Goal: Task Accomplishment & Management: Use online tool/utility

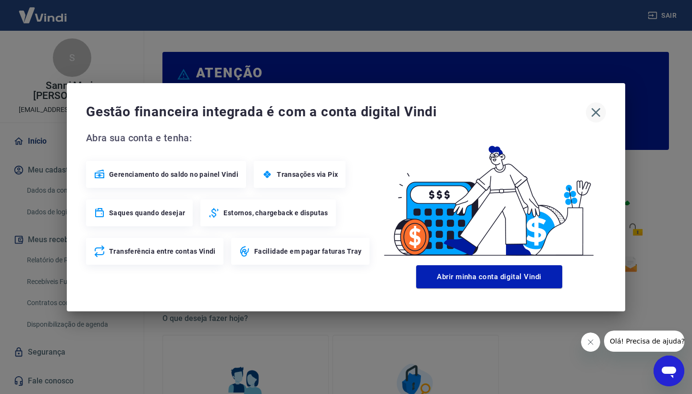
click at [599, 109] on icon "button" at bounding box center [595, 112] width 9 height 9
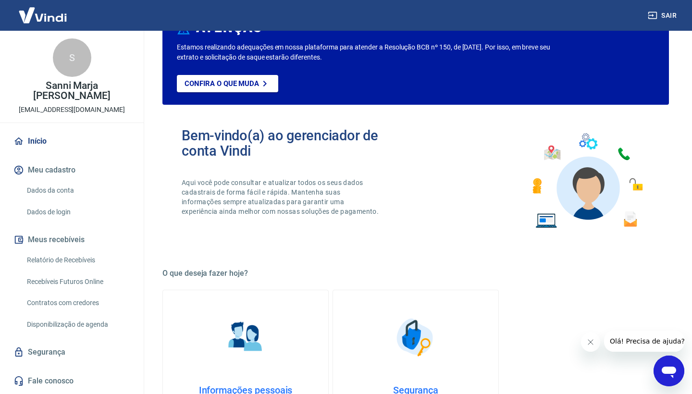
scroll to position [34, 0]
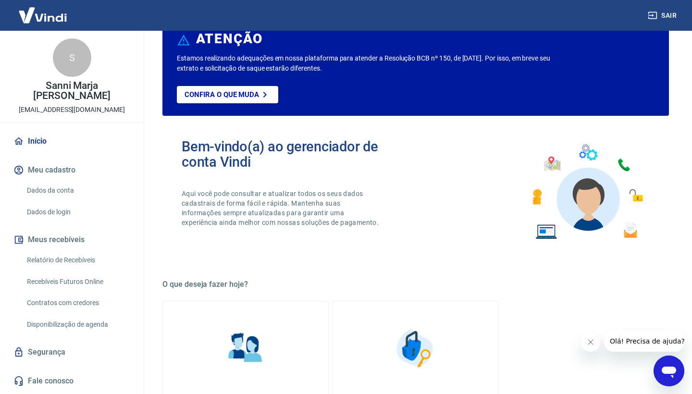
click at [69, 258] on link "Relatório de Recebíveis" at bounding box center [77, 260] width 109 height 20
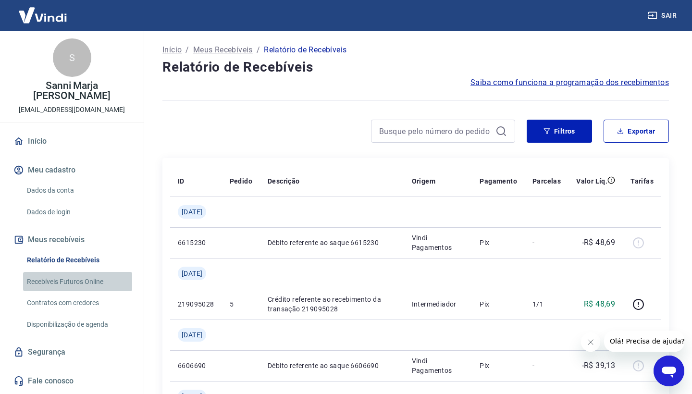
click at [79, 283] on link "Recebíveis Futuros Online" at bounding box center [77, 282] width 109 height 20
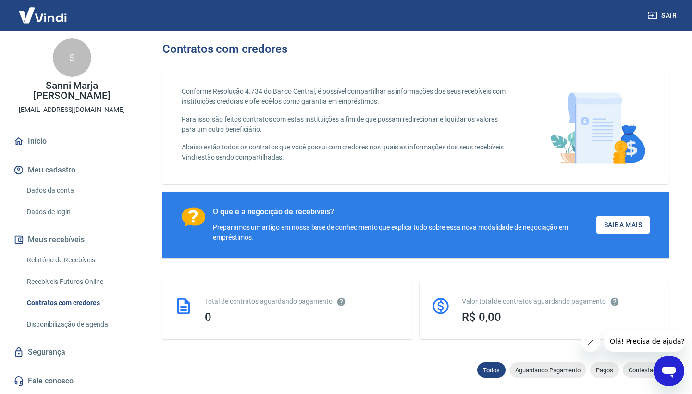
click at [53, 15] on img at bounding box center [43, 14] width 62 height 29
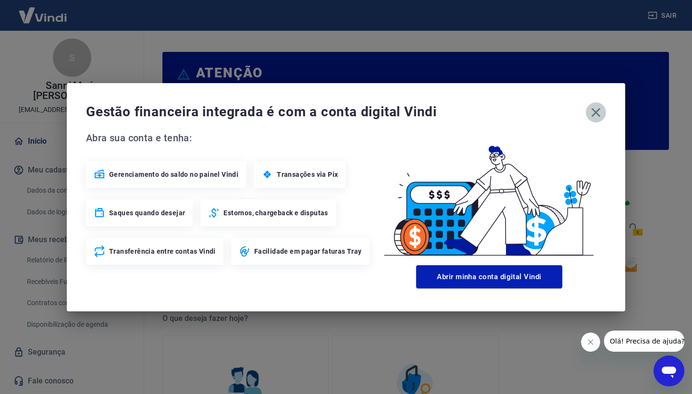
click at [595, 119] on icon "button" at bounding box center [595, 112] width 15 height 15
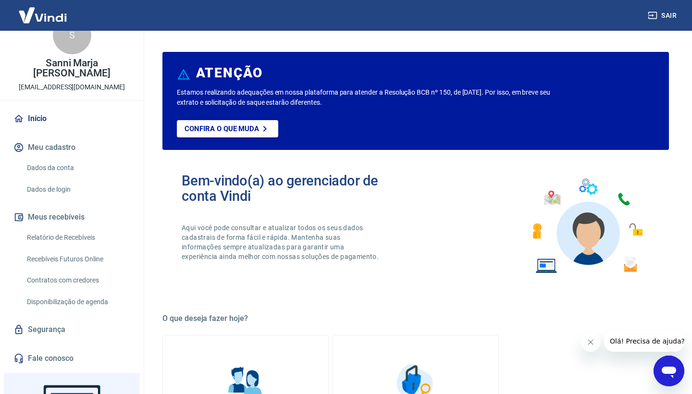
scroll to position [26, 0]
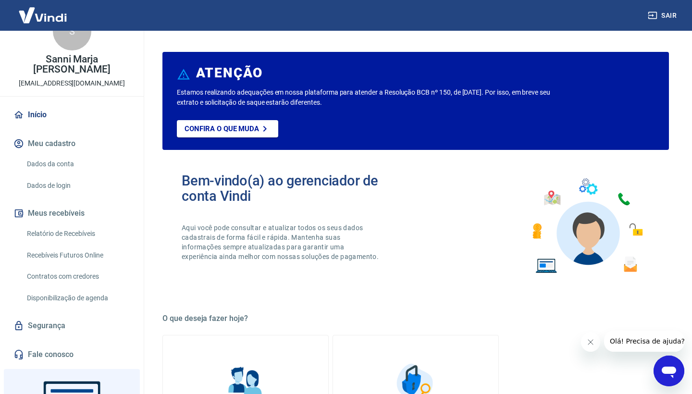
click at [70, 252] on link "Recebíveis Futuros Online" at bounding box center [77, 256] width 109 height 20
